Goal: Information Seeking & Learning: Learn about a topic

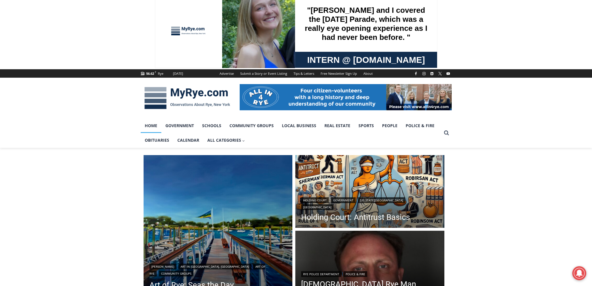
scroll to position [68, 0]
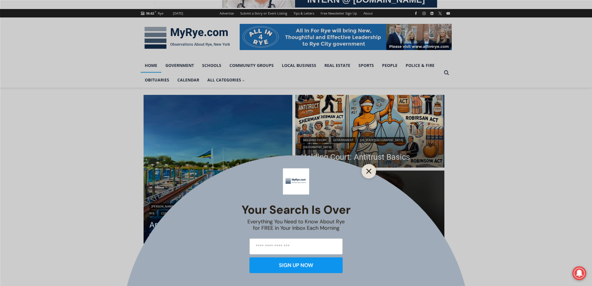
click at [369, 171] on line "Close" at bounding box center [369, 171] width 4 height 4
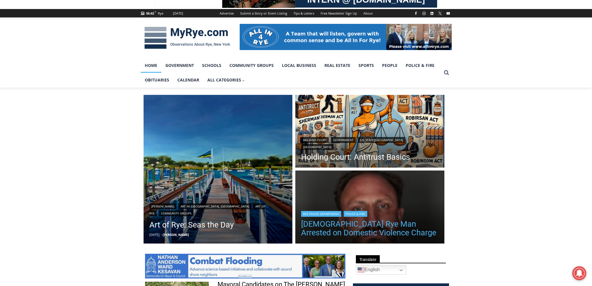
click at [347, 223] on link "[DEMOGRAPHIC_DATA] Rye Man Arrested on Domestic Violence Charge" at bounding box center [369, 228] width 137 height 17
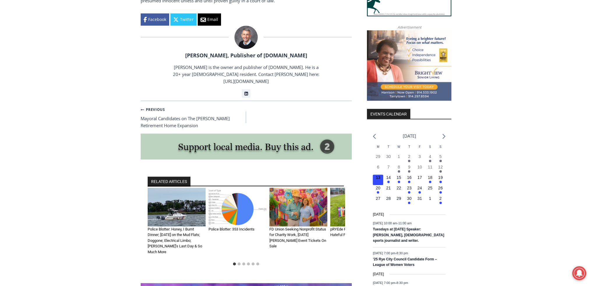
scroll to position [611, 0]
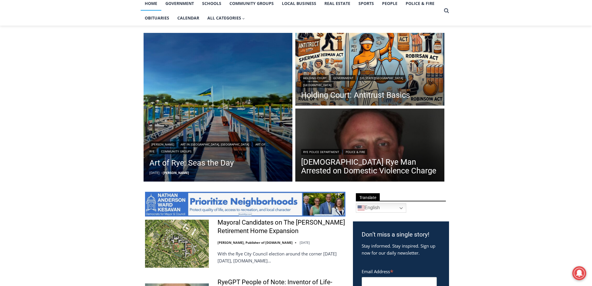
scroll to position [136, 0]
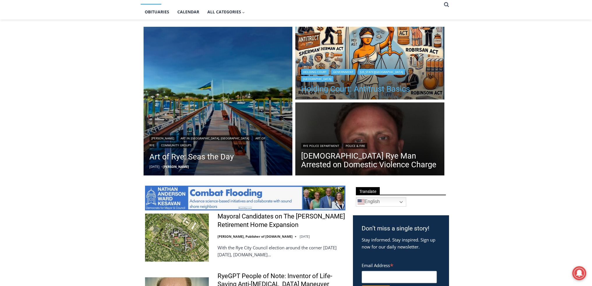
click at [391, 89] on link "Holding Court: Antitrust Basics" at bounding box center [369, 89] width 137 height 9
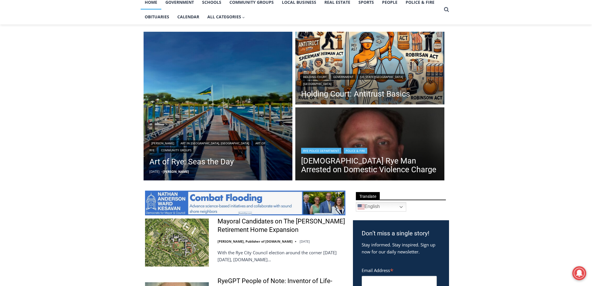
click at [407, 117] on img "Read More 42 Year Old Rye Man Arrested on Domestic Violence Charge" at bounding box center [369, 144] width 149 height 75
